Goal: Task Accomplishment & Management: Manage account settings

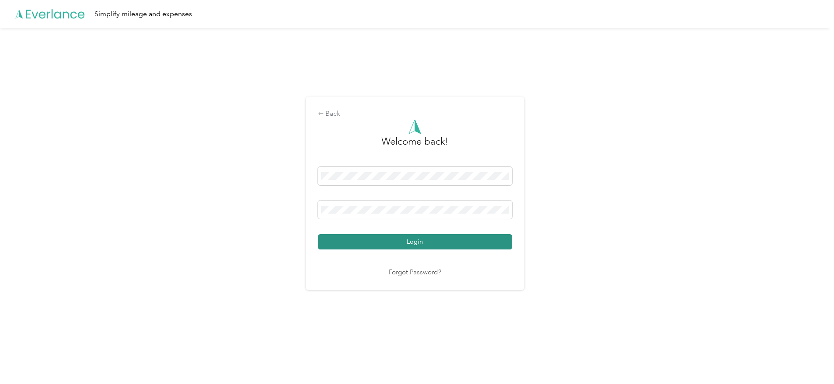
click at [415, 240] on button "Login" at bounding box center [415, 241] width 194 height 15
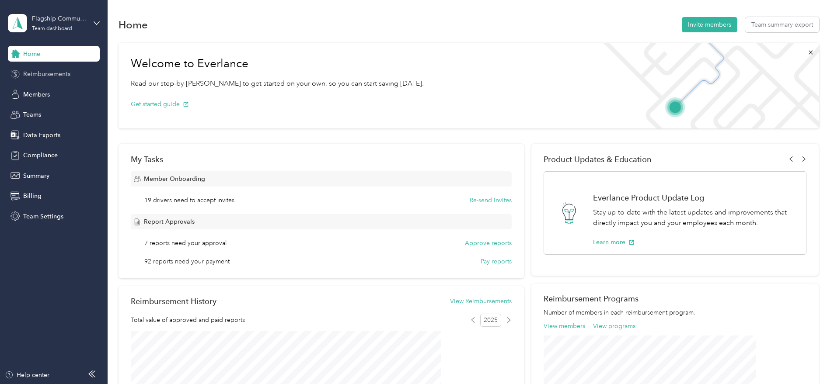
click at [52, 70] on span "Reimbursements" at bounding box center [46, 74] width 47 height 9
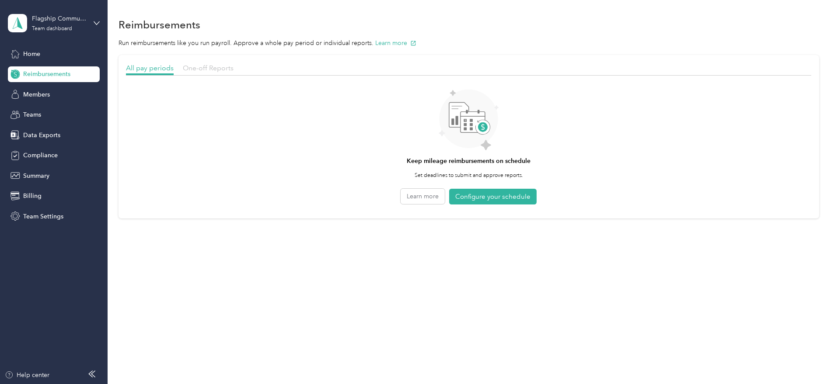
click at [233, 71] on span "One-off Reports" at bounding box center [208, 68] width 51 height 8
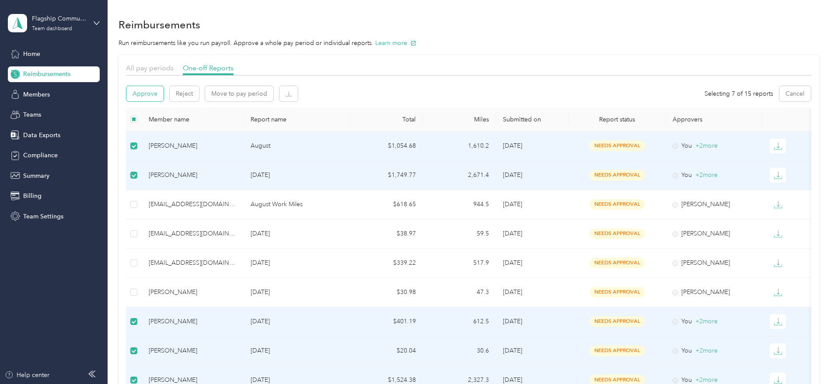
click at [163, 95] on button "Approve" at bounding box center [144, 93] width 37 height 15
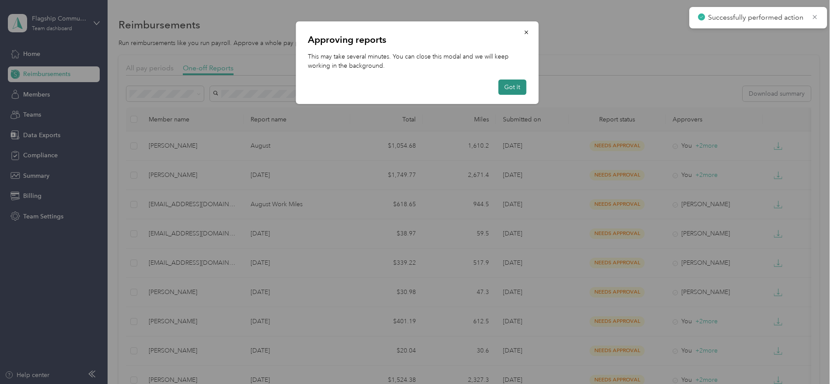
click at [508, 91] on button "Got it" at bounding box center [512, 87] width 28 height 15
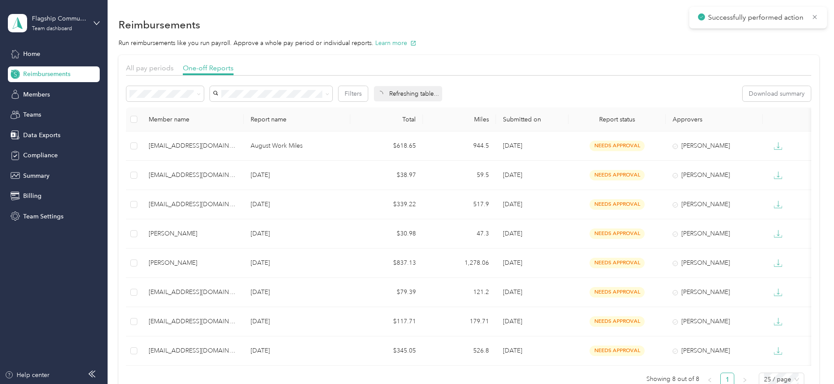
click at [687, 120] on th "Approvers" at bounding box center [713, 120] width 97 height 24
click at [695, 120] on th "Approvers" at bounding box center [713, 120] width 97 height 24
